Goal: Information Seeking & Learning: Learn about a topic

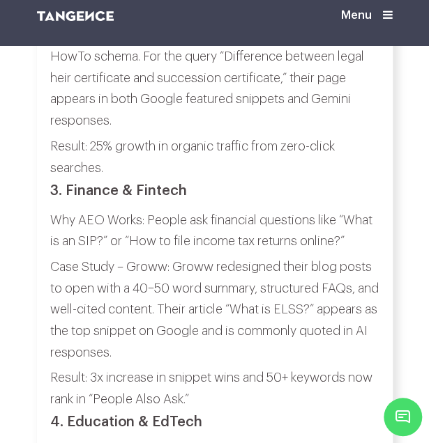
click at [208, 256] on p "Case Study – Groww: Groww redesigned their blog posts to open with a 40–50 word…" at bounding box center [214, 309] width 329 height 107
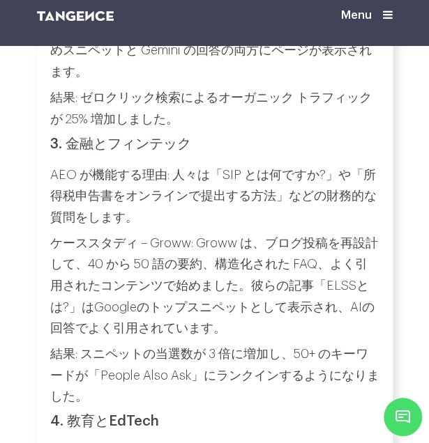
scroll to position [4688, 0]
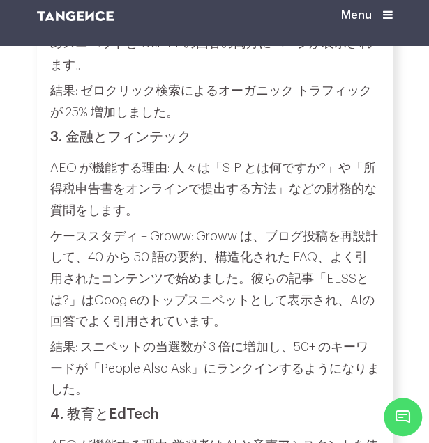
click at [325, 243] on p "ケーススタディ – Groww: Groww は、ブログ投稿を再設計して、40 から 50 語の要約、構造化された FAQ、よく引用されたコンテンツで始めまし…" at bounding box center [214, 279] width 329 height 107
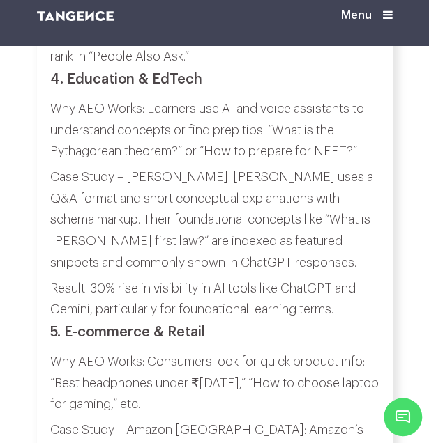
scroll to position [4948, 0]
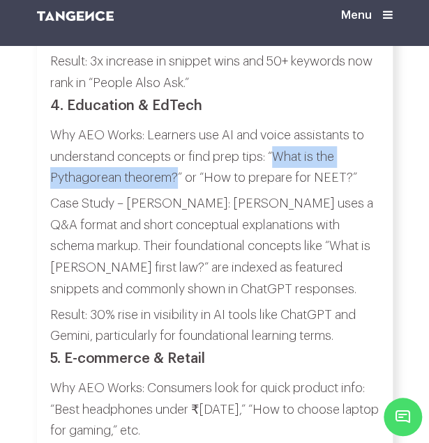
drag, startPoint x: 275, startPoint y: 99, endPoint x: 180, endPoint y: 123, distance: 97.7
click at [180, 125] on p "Why AEO Works: Learners use AI and voice assistants to understand concepts or f…" at bounding box center [214, 157] width 329 height 64
copy p "What is the Pythagorean theorem?"
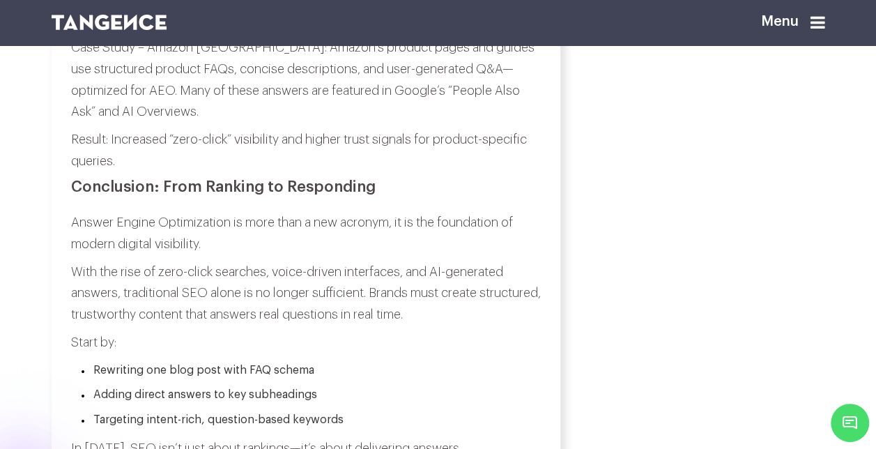
drag, startPoint x: 399, startPoint y: 114, endPoint x: 190, endPoint y: 134, distance: 210.7
click at [190, 31] on p "Why AEO Works: Consumers look for quick product info: “Best headphones under ₹2…" at bounding box center [306, 9] width 470 height 43
drag, startPoint x: 190, startPoint y: 134, endPoint x: 133, endPoint y: 136, distance: 56.5
click at [133, 31] on p "Why AEO Works: Consumers look for quick product info: “Best headphones under ₹2…" at bounding box center [306, 9] width 470 height 43
click at [118, 31] on p "Why AEO Works: Consumers look for quick product info: “Best headphones under ₹2…" at bounding box center [306, 9] width 470 height 43
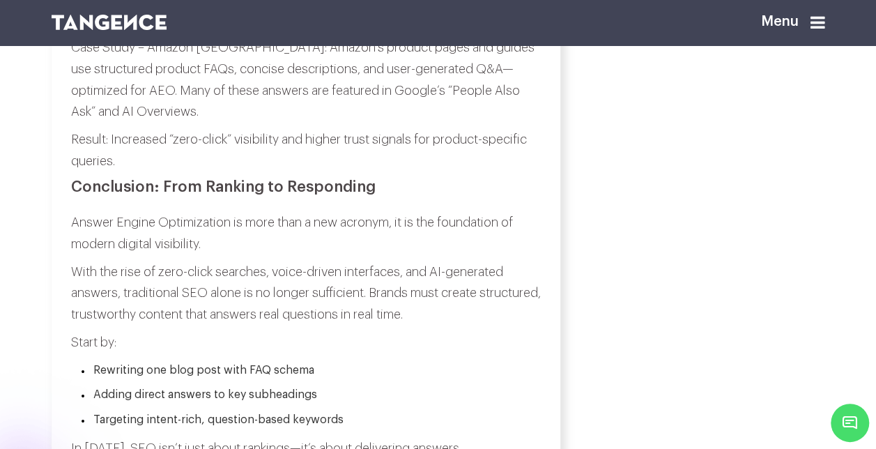
drag, startPoint x: 123, startPoint y: 136, endPoint x: 313, endPoint y: 138, distance: 189.5
click at [313, 31] on p "Why AEO Works: Consumers look for quick product info: “Best headphones under ₹2…" at bounding box center [306, 9] width 470 height 43
copy p "How to choose laptop for gaming"
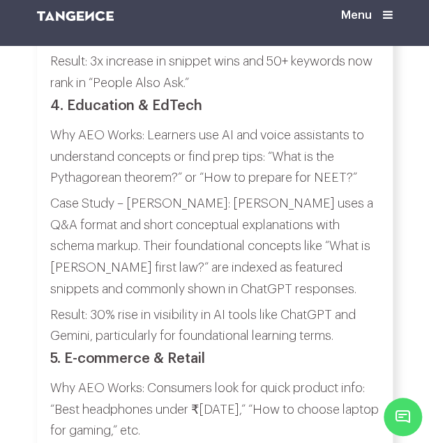
click at [236, 193] on p "Case Study – [PERSON_NAME]’S: [PERSON_NAME]’S uses a Q&A format and short conce…" at bounding box center [214, 246] width 329 height 107
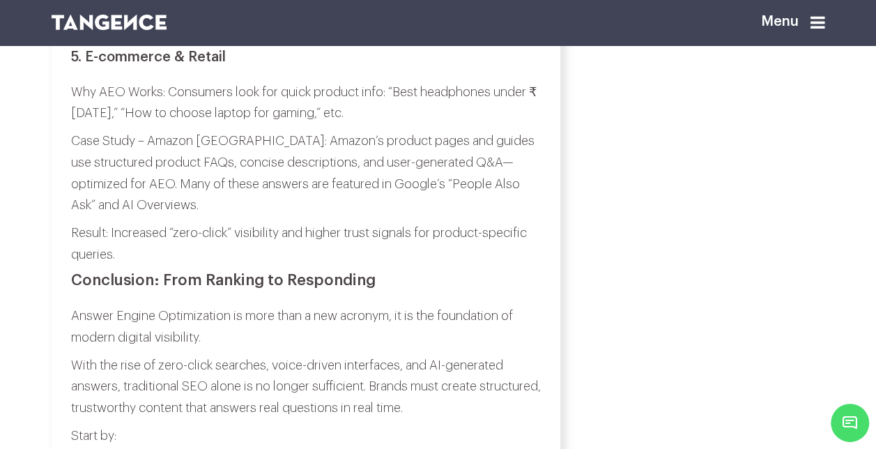
scroll to position [4872, 0]
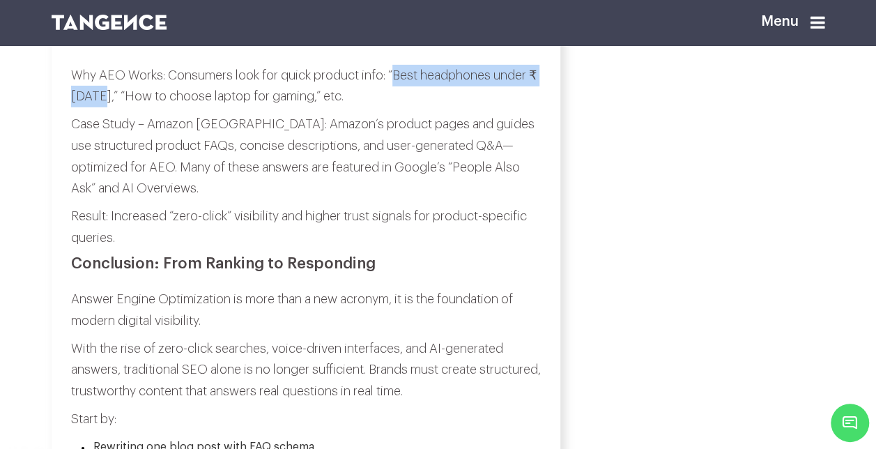
drag, startPoint x: 397, startPoint y: 191, endPoint x: 111, endPoint y: 213, distance: 286.5
click at [111, 107] on p "Why AEO Works: Consumers look for quick product info: “Best headphones under ₹2…" at bounding box center [306, 86] width 470 height 43
copy p "Best headphones under ₹2000,"
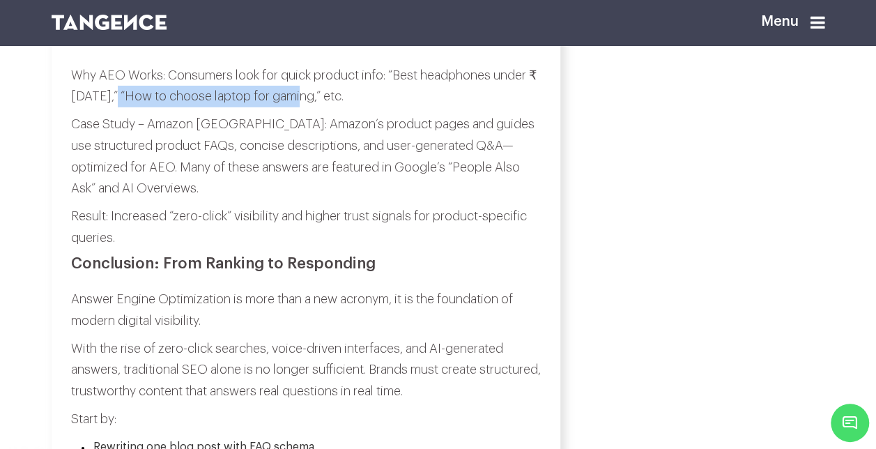
drag, startPoint x: 124, startPoint y: 217, endPoint x: 311, endPoint y: 212, distance: 187.5
click at [311, 107] on p "Why AEO Works: Consumers look for quick product info: “Best headphones under ₹2…" at bounding box center [306, 86] width 470 height 43
copy p "How to choose laptop for gaming"
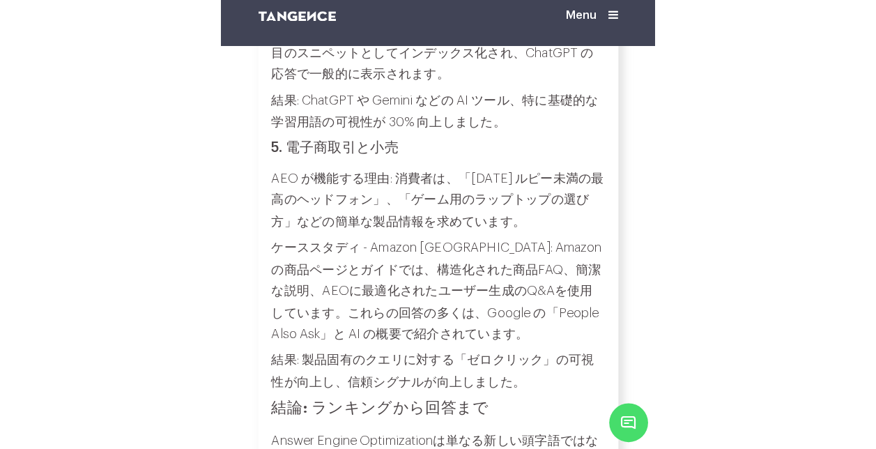
scroll to position [5207, 0]
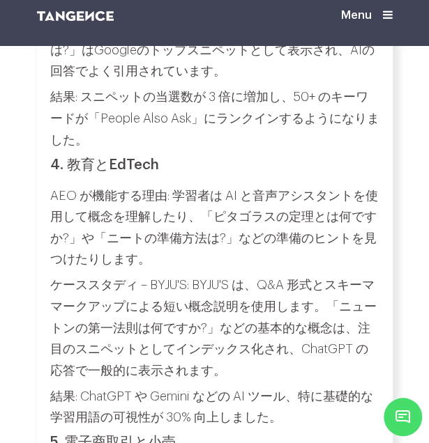
scroll to position [5068, 0]
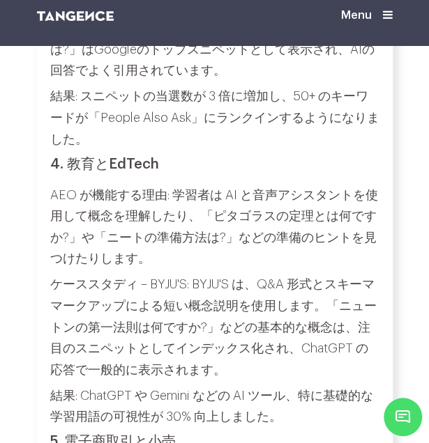
click at [195, 203] on p "AEO が機能する理由: 学習者は AI と音声アシスタントを使用して概念を理解したり、「ピタゴラスの定理とは何ですか?」や「ニートの準備方法は?」などの準備…" at bounding box center [214, 227] width 329 height 85
click at [123, 222] on p "AEO が機能する理由: 学習者は AI と音声アシスタントを使用して概念を理解したり、「ピタゴラスの定理とは何ですか?」や「ニートの準備方法は?」などの準備…" at bounding box center [214, 227] width 329 height 85
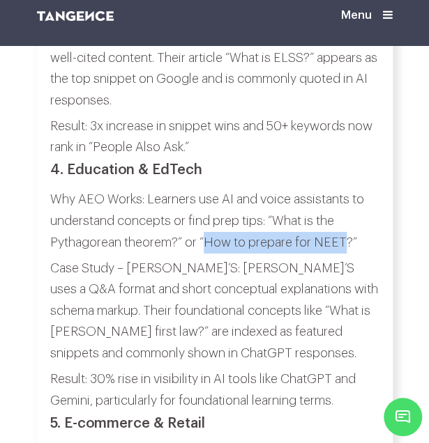
drag, startPoint x: 206, startPoint y: 203, endPoint x: 347, endPoint y: 197, distance: 140.9
click at [347, 197] on p "Why AEO Works: Learners use AI and voice assistants to understand concepts or f…" at bounding box center [214, 221] width 329 height 64
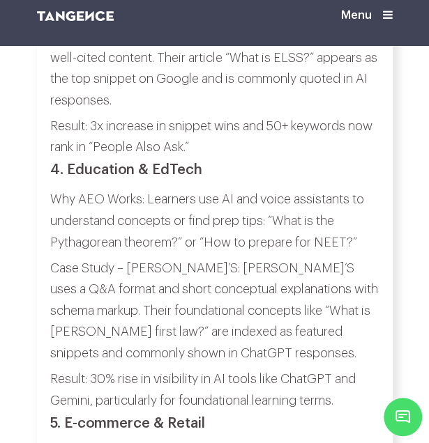
drag, startPoint x: 347, startPoint y: 197, endPoint x: 275, endPoint y: 173, distance: 76.2
click at [275, 189] on p "Why AEO Works: Learners use AI and voice assistants to understand concepts or f…" at bounding box center [214, 221] width 329 height 64
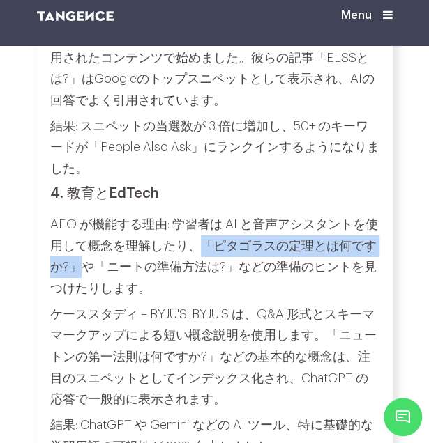
drag, startPoint x: 197, startPoint y: 203, endPoint x: 79, endPoint y: 228, distance: 121.1
click at [79, 228] on p "AEO が機能する理由: 学習者は AI と音声アシスタントを使用して概念を理解したり、「ピタゴラスの定理とは何ですか?」や「ニートの準備方法は?」などの準備…" at bounding box center [214, 256] width 329 height 85
copy p "「ピタゴラスの定理とは何ですか?」"
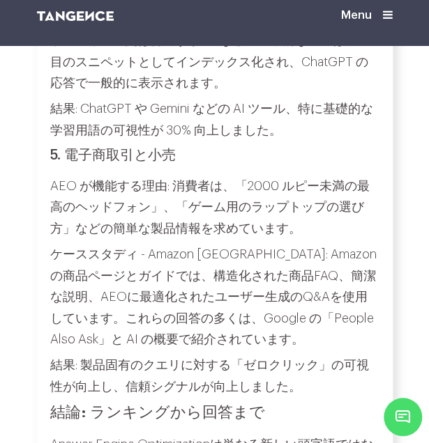
scroll to position [5182, 0]
click at [288, 279] on p "ケーススタディ - Amazon [GEOGRAPHIC_DATA]: Amazonの商品ページとガイドでは、構造化された商品FAQ、簡潔な説明、AEOに最適…" at bounding box center [214, 297] width 329 height 107
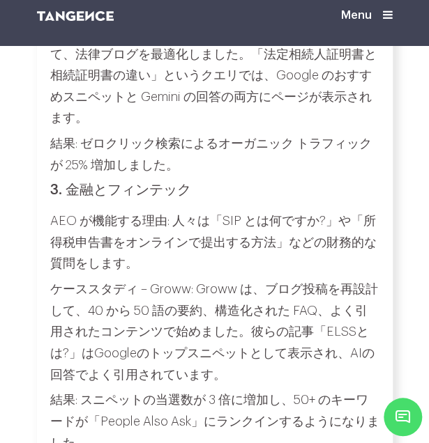
scroll to position [4617, 0]
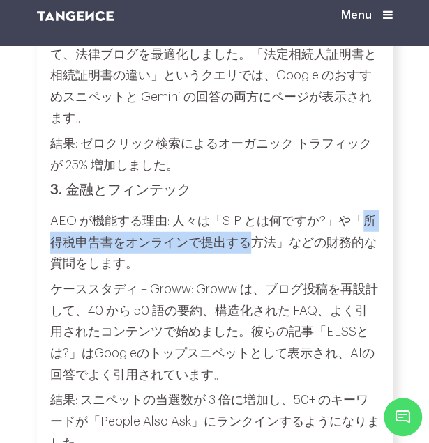
drag, startPoint x: 361, startPoint y: 180, endPoint x: 250, endPoint y: 208, distance: 114.4
click at [250, 210] on p "AEO が機能する理由: 人々は「SIP とは何ですか?」や「所得税申告書をオンラインで提出する方法」などの財務的な質問をします。" at bounding box center [214, 242] width 329 height 64
copy p "所得税申告書をオンラインで提出する"
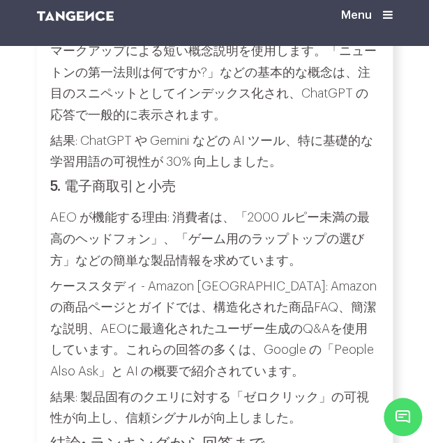
scroll to position [5177, 0]
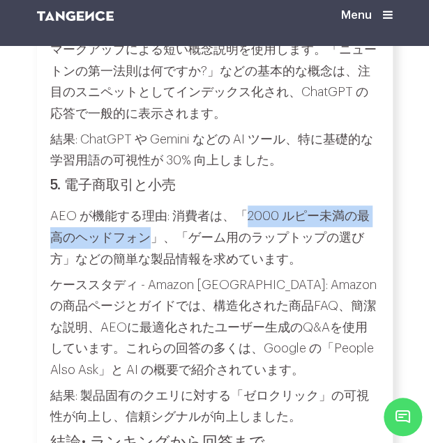
drag, startPoint x: 240, startPoint y: 181, endPoint x: 138, endPoint y: 208, distance: 105.3
click at [138, 208] on p "AEO が機能する理由: 消費者は、「2000 ルピー未満の最高のヘッドフォン」、「ゲーム用のラップトップの選び方」などの簡単な製品情報を求めています。" at bounding box center [214, 238] width 329 height 64
copy p "2000 ルピー未満の最高のヘッドフォン"
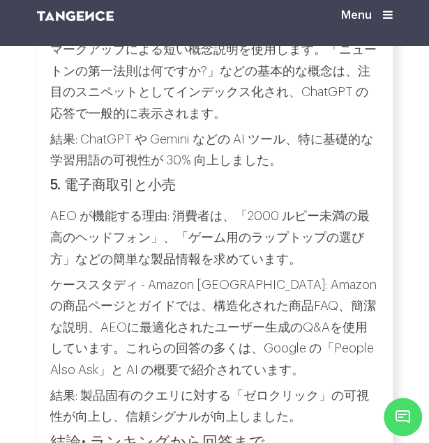
click at [248, 216] on p "AEO が機能する理由: 消費者は、「2000 ルピー未満の最高のヘッドフォン」、「ゲーム用のラップトップの選び方」などの簡単な製品情報を求めています。" at bounding box center [214, 238] width 329 height 64
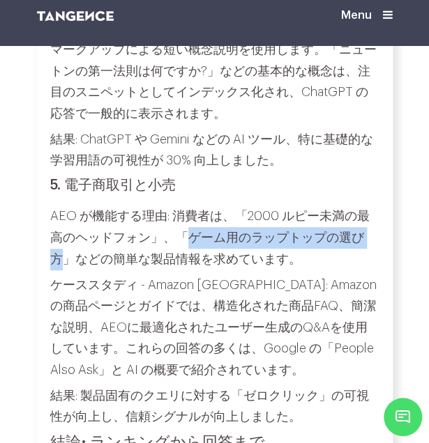
drag, startPoint x: 166, startPoint y: 201, endPoint x: 346, endPoint y: 202, distance: 180.5
click at [346, 206] on p "AEO が機能する理由: 消費者は、「2000 ルピー未満の最高のヘッドフォン」、「ゲーム用のラップトップの選び方」などの簡単な製品情報を求めています。" at bounding box center [214, 238] width 329 height 64
click at [225, 206] on p "AEO が機能する理由: 消費者は、「2000 ルピー未満の最高のヘッドフォン」、「ゲーム用のラップトップの選び方」などの簡単な製品情報を求めています。" at bounding box center [214, 238] width 329 height 64
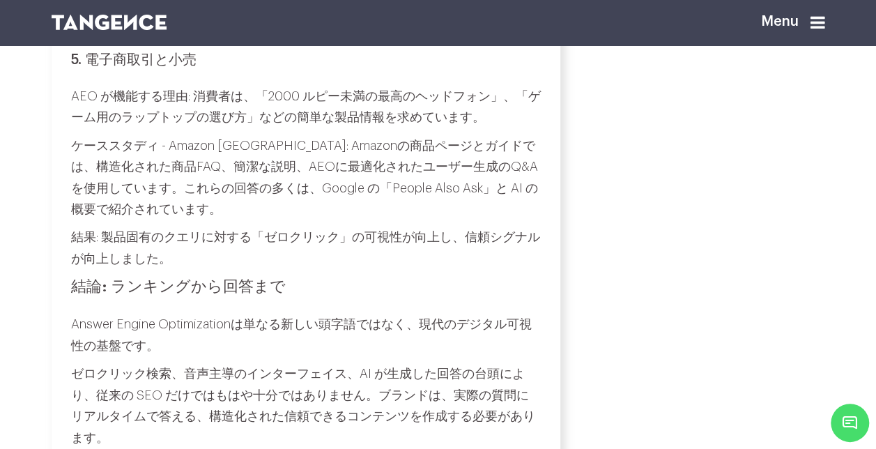
scroll to position [4953, 0]
